Goal: Task Accomplishment & Management: Manage account settings

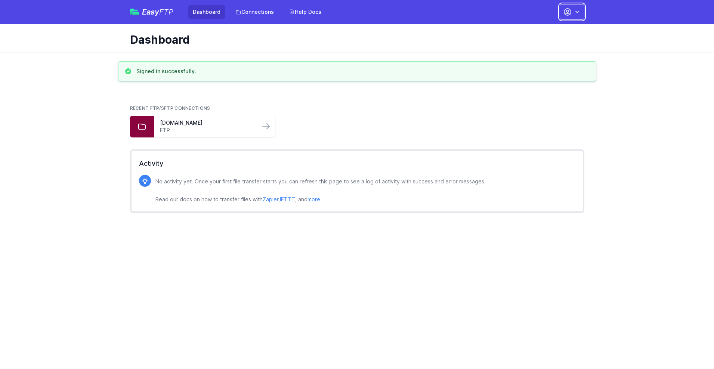
click at [572, 12] on button "button" at bounding box center [572, 12] width 25 height 16
click at [549, 31] on link "Account Settings" at bounding box center [549, 30] width 72 height 13
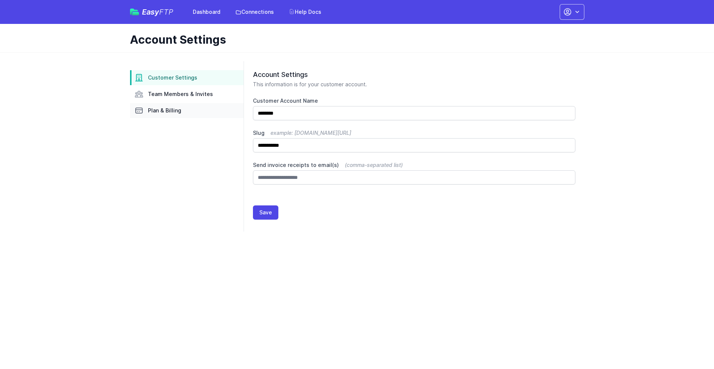
click at [187, 111] on link "Plan & Billing" at bounding box center [187, 110] width 114 height 15
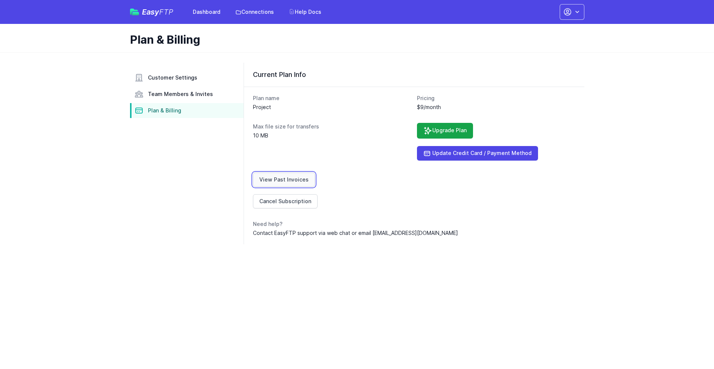
click at [283, 180] on link "View Past Invoices" at bounding box center [284, 180] width 62 height 14
